Goal: Go to known website: Access a specific website the user already knows

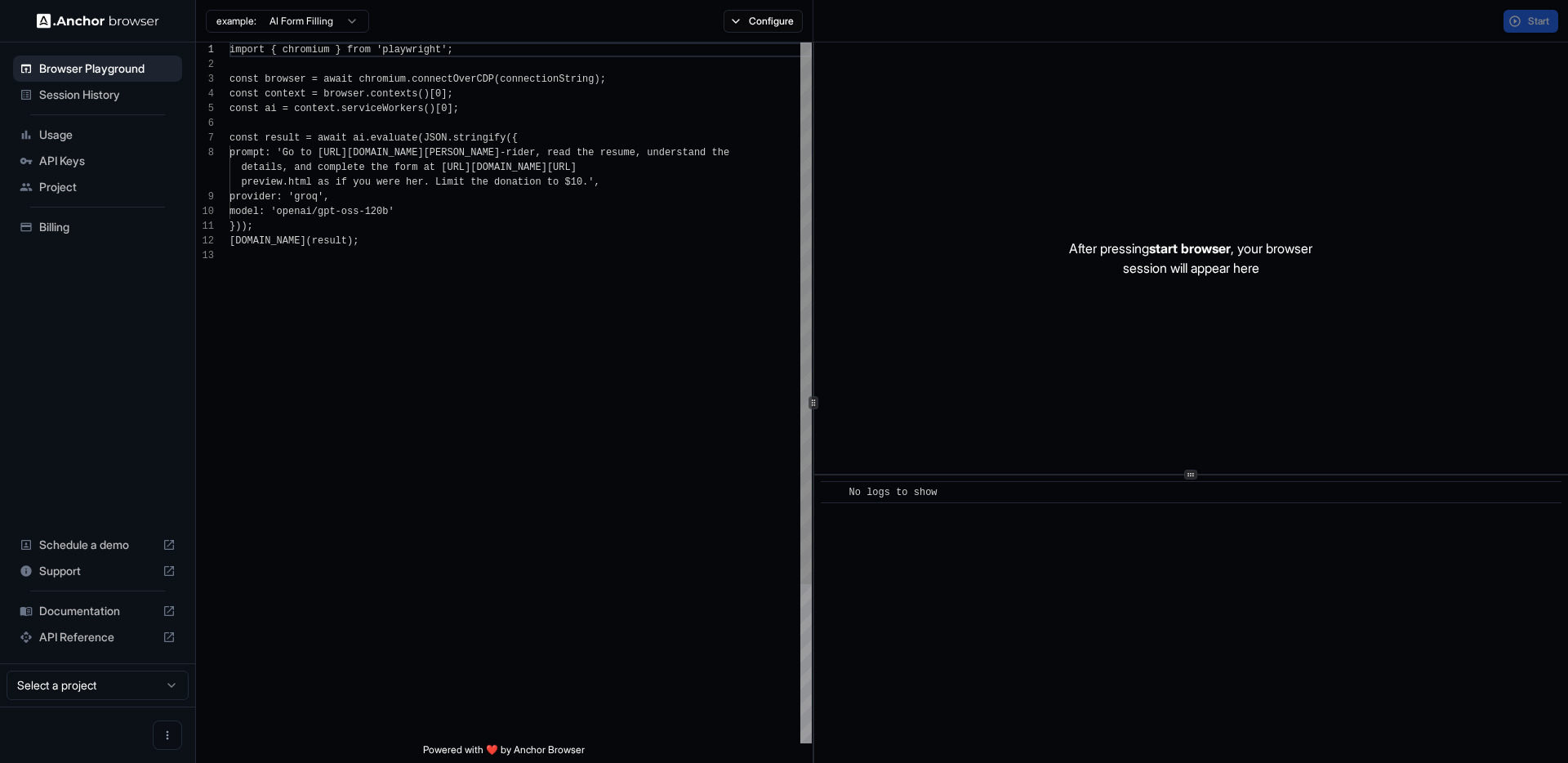
scroll to position [118, 0]
